Goal: Unclear

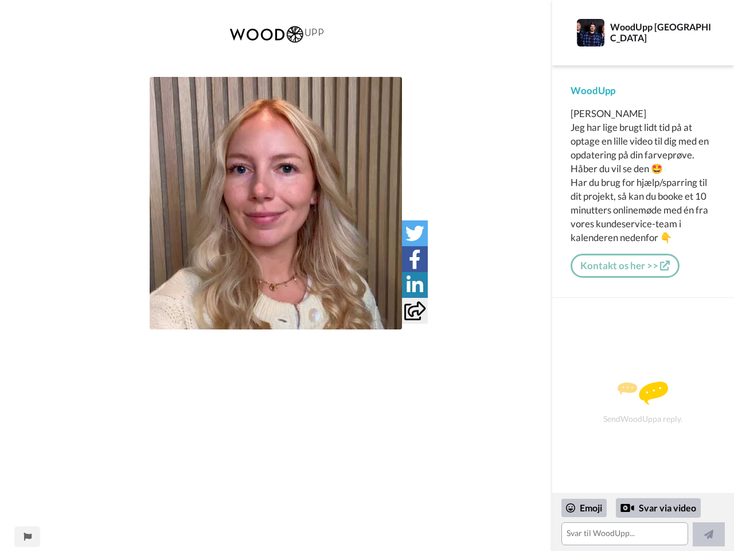
click at [276, 203] on img at bounding box center [276, 203] width 252 height 252
click at [415, 233] on icon at bounding box center [414, 233] width 19 height 19
click at [415, 259] on icon at bounding box center [415, 258] width 12 height 19
click at [415, 284] on icon at bounding box center [415, 284] width 17 height 19
click at [415, 310] on icon at bounding box center [414, 310] width 21 height 19
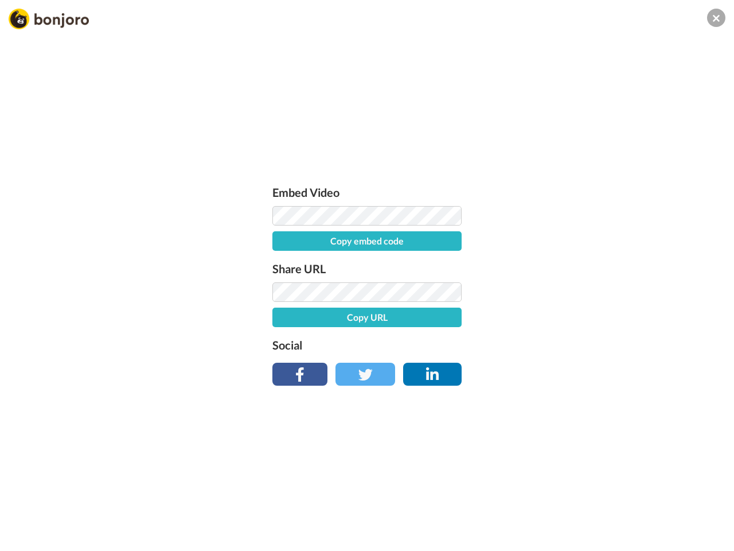
click at [27, 536] on div "Embed Video Copy embed code Share URL Copy URL Social" at bounding box center [367, 337] width 734 height 551
click at [643, 522] on div "Embed Video Copy embed code Share URL Copy URL Social" at bounding box center [367, 337] width 734 height 551
click at [584, 508] on div "Embed Video Copy embed code Share URL Copy URL Social" at bounding box center [367, 337] width 734 height 551
click at [658, 508] on div "Embed Video Copy embed code Share URL Copy URL Social" at bounding box center [367, 337] width 734 height 551
click at [709, 534] on div "Embed Video Copy embed code Share URL Copy URL Social" at bounding box center [367, 337] width 734 height 551
